Goal: Information Seeking & Learning: Learn about a topic

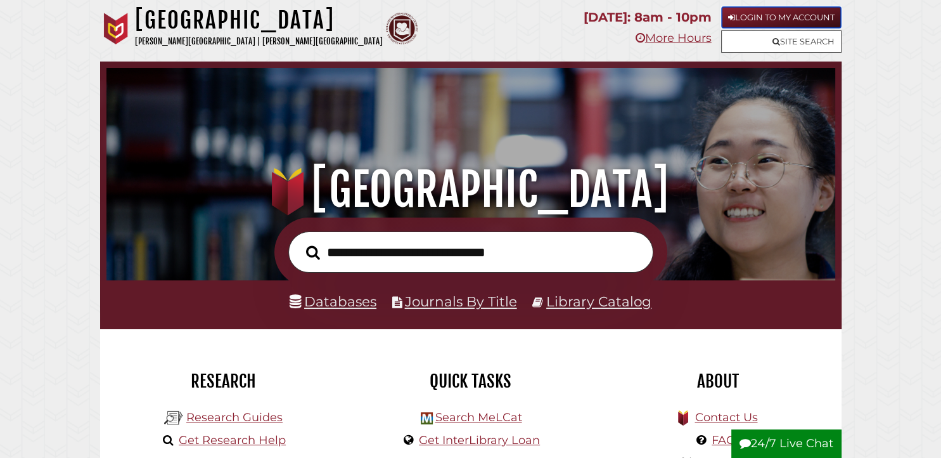
click at [737, 10] on link "Login to My Account" at bounding box center [781, 17] width 120 height 22
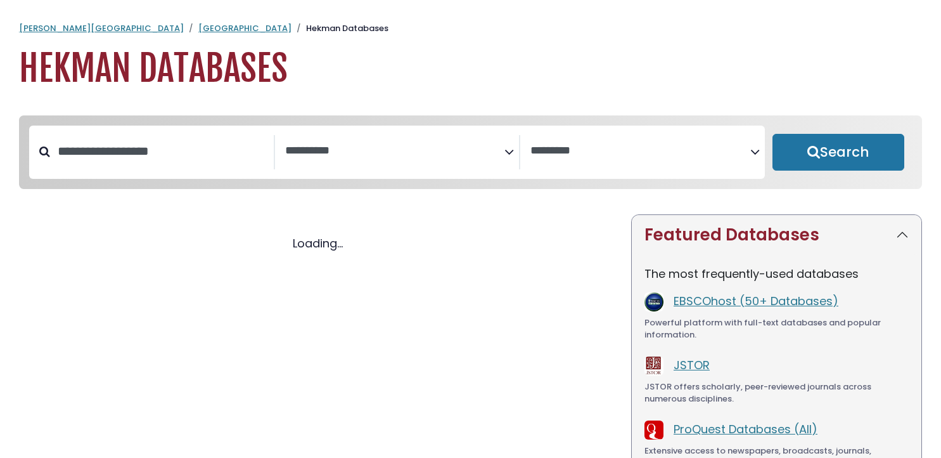
select select "Database Subject Filter"
select select "Database Vendors Filter"
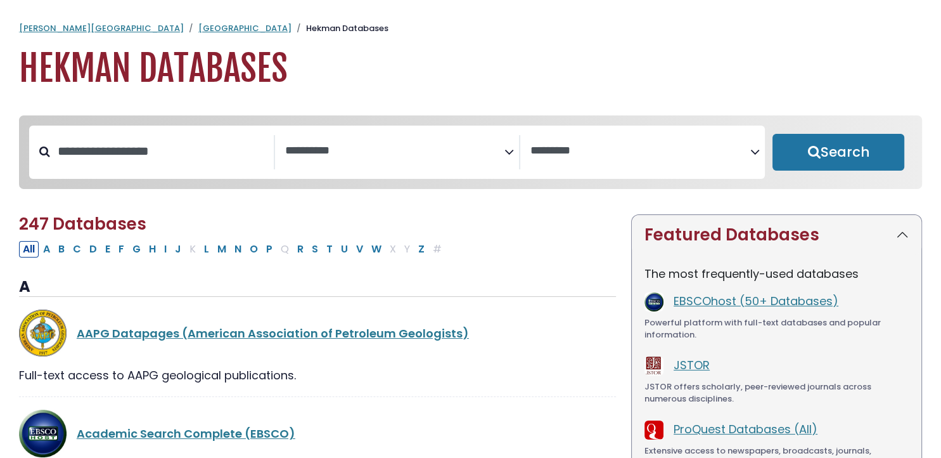
select select "Database Subject Filter"
select select "Database Vendors Filter"
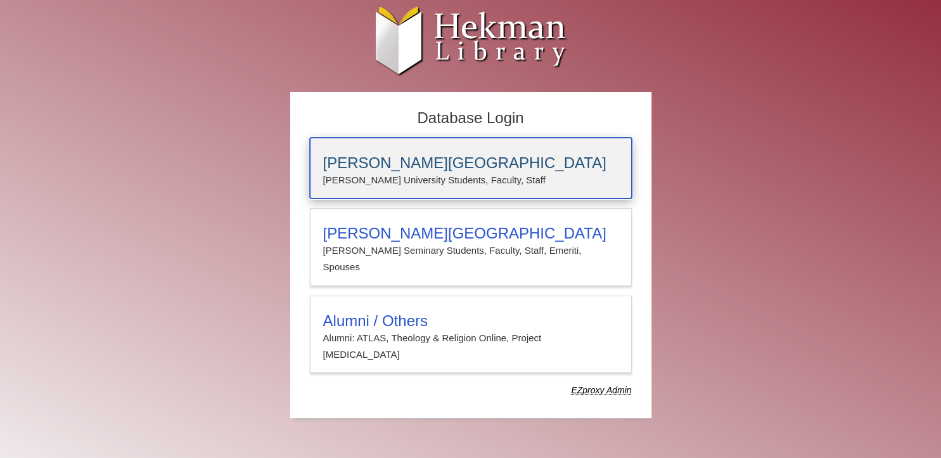
click at [401, 179] on p "[PERSON_NAME] University Students, Faculty, Staff" at bounding box center [470, 180] width 295 height 16
